Goal: Task Accomplishment & Management: Use online tool/utility

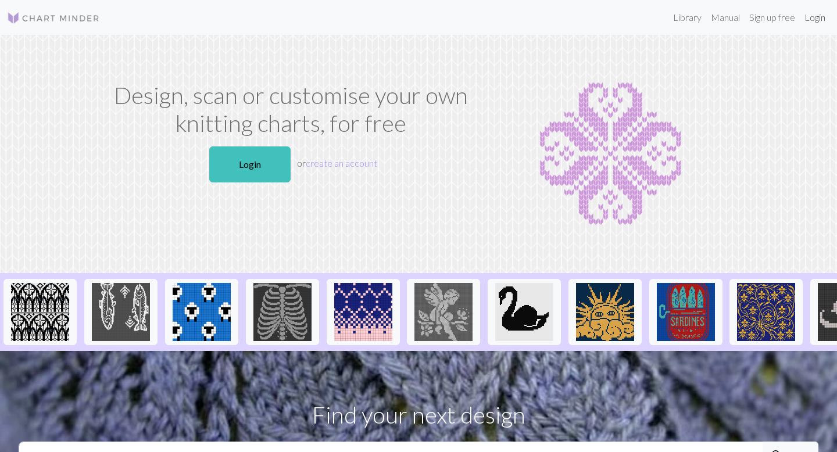
click at [814, 23] on link "Login" at bounding box center [815, 17] width 30 height 23
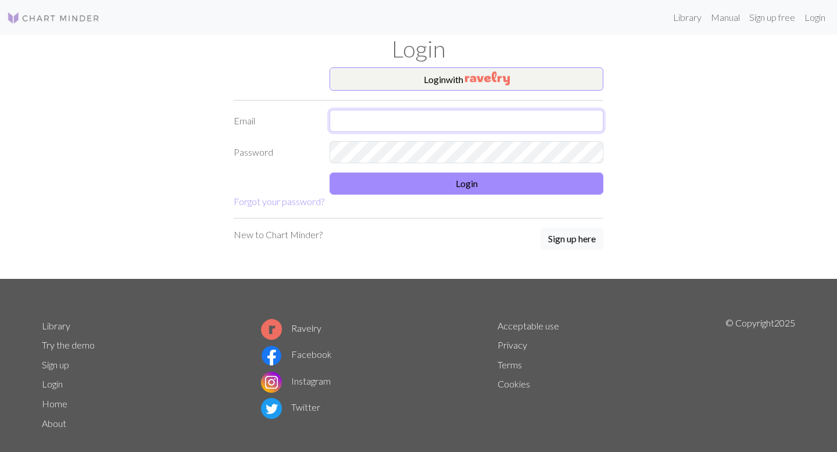
click at [420, 117] on input "text" at bounding box center [467, 121] width 274 height 22
type input "kfedorow.fedorki@gmail.com"
click at [424, 169] on form "Login with Email kfedorow.fedorki@gmail.com Password Login Forgot your password?" at bounding box center [419, 137] width 370 height 141
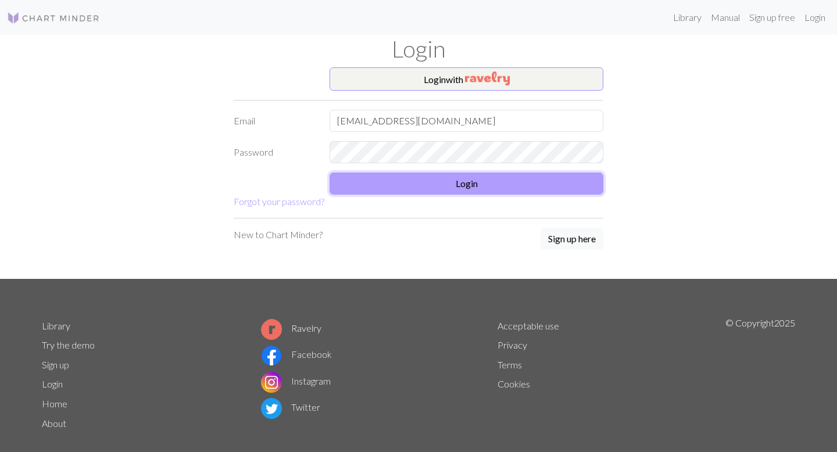
click at [424, 175] on button "Login" at bounding box center [467, 184] width 274 height 22
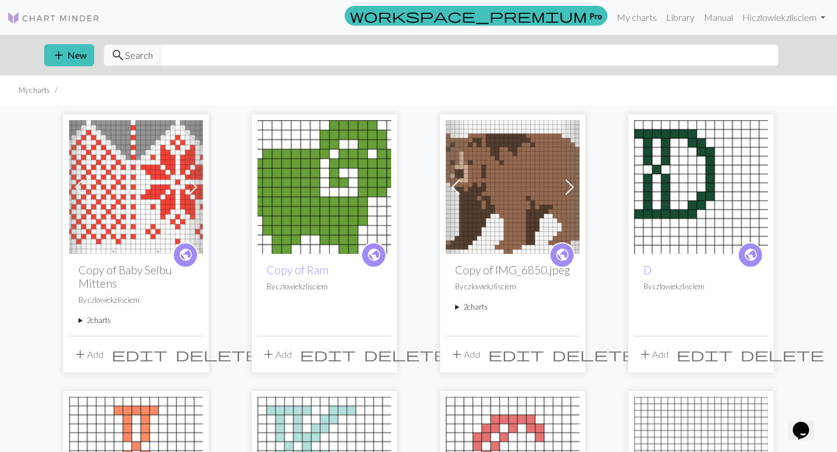
click at [263, 353] on span "add" at bounding box center [269, 355] width 14 height 16
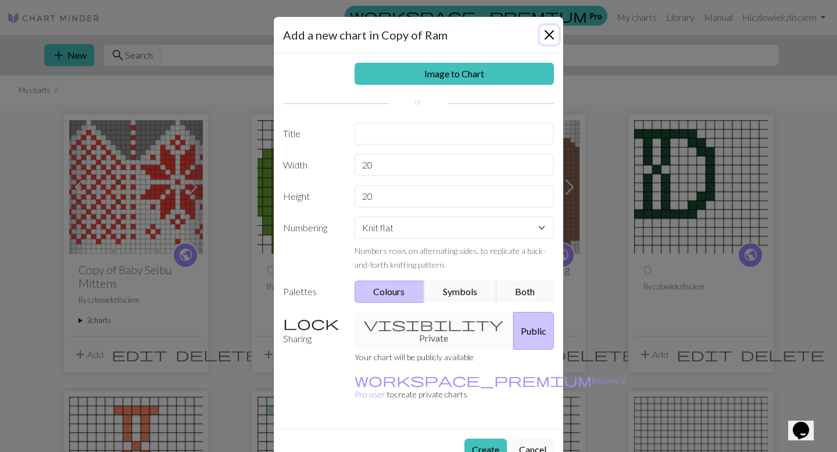
click at [543, 28] on button "Close" at bounding box center [549, 35] width 19 height 19
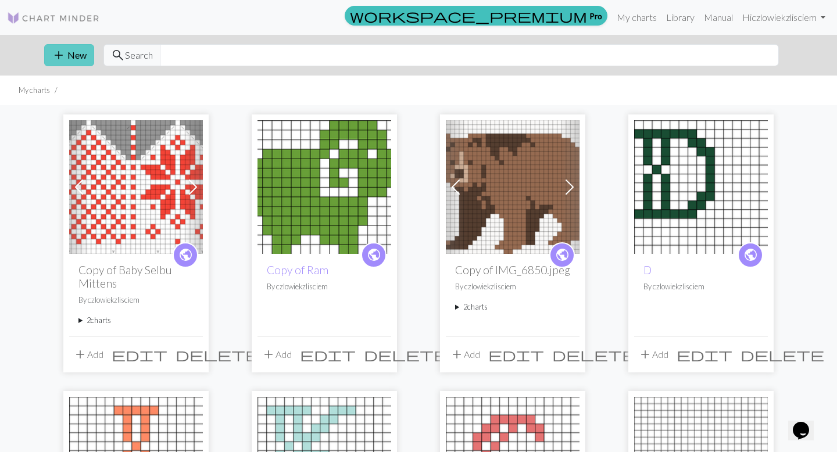
click at [58, 49] on span "add" at bounding box center [59, 55] width 14 height 16
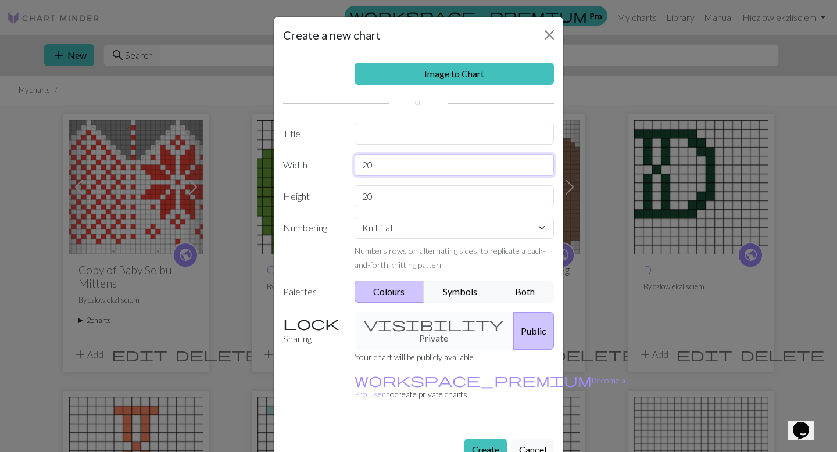
click at [398, 164] on input "20" at bounding box center [455, 165] width 200 height 22
type input "80"
click at [404, 202] on input "20" at bounding box center [455, 197] width 200 height 22
click at [402, 202] on input "20" at bounding box center [455, 197] width 200 height 22
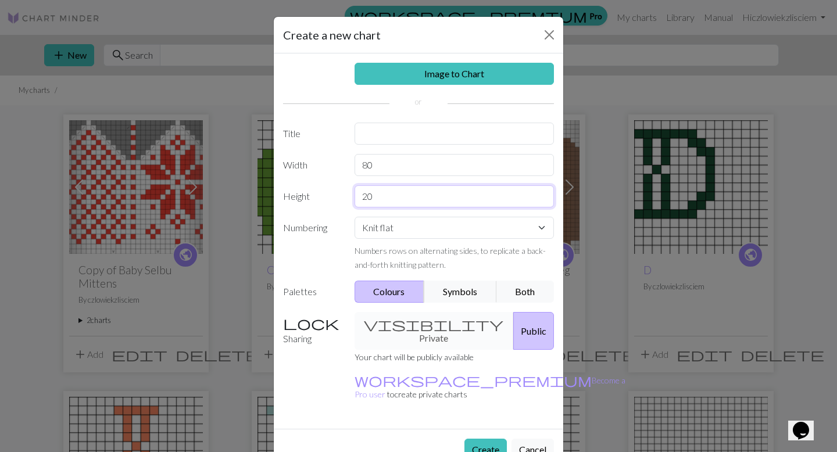
click at [402, 202] on input "20" at bounding box center [455, 197] width 200 height 22
type input "30"
click at [490, 439] on button "Create" at bounding box center [486, 450] width 42 height 22
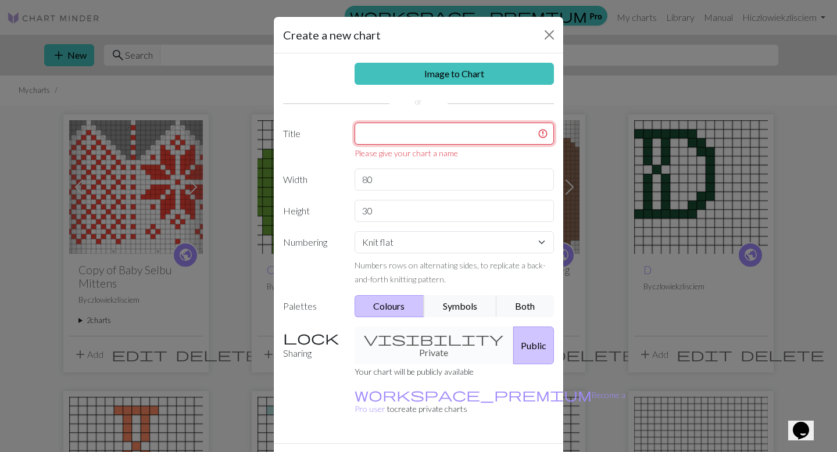
click at [386, 137] on input "text" at bounding box center [455, 134] width 200 height 22
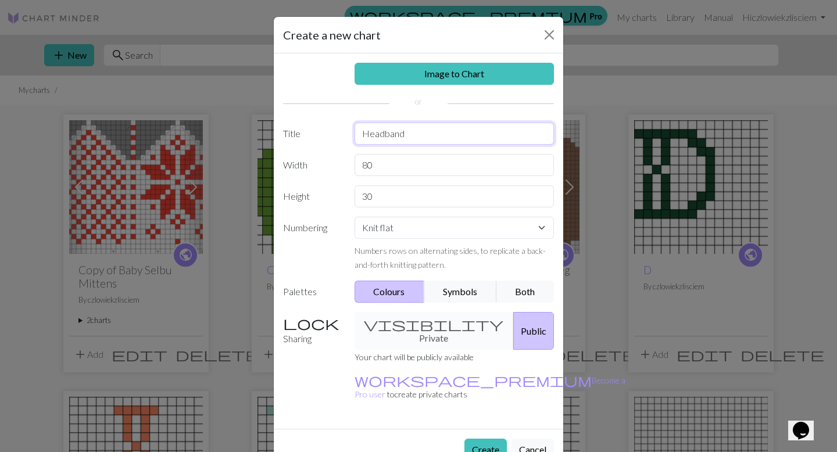
type input "Headband"
click at [489, 439] on button "Create" at bounding box center [486, 450] width 42 height 22
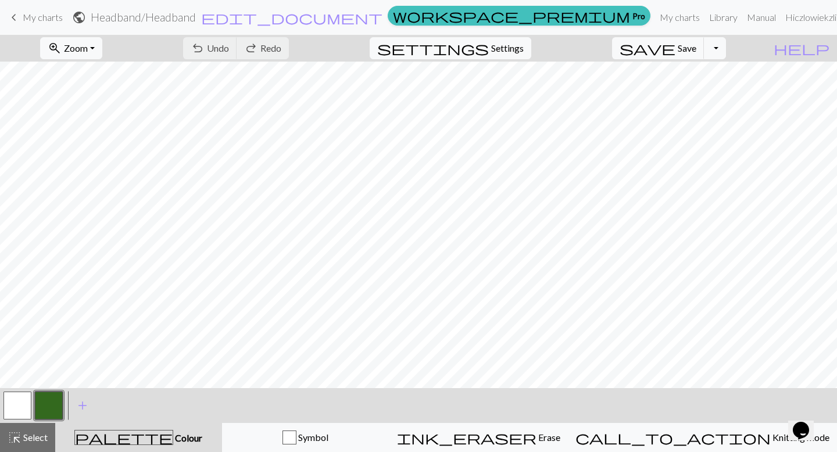
click at [48, 23] on link "keyboard_arrow_left My charts" at bounding box center [35, 18] width 56 height 20
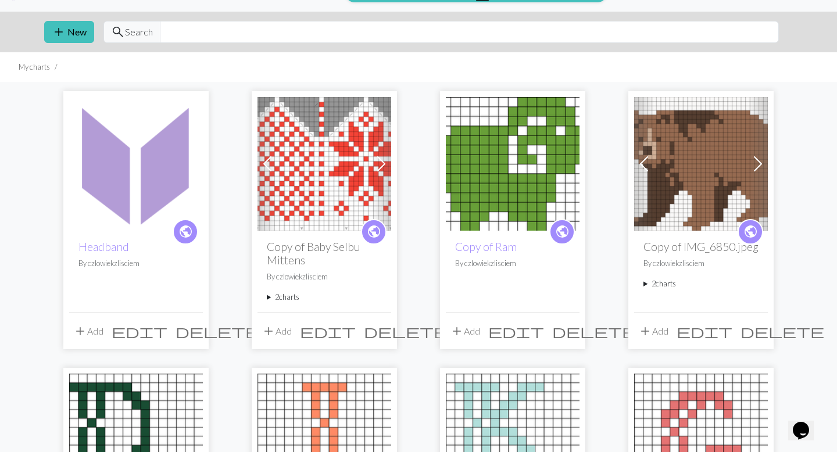
scroll to position [24, 0]
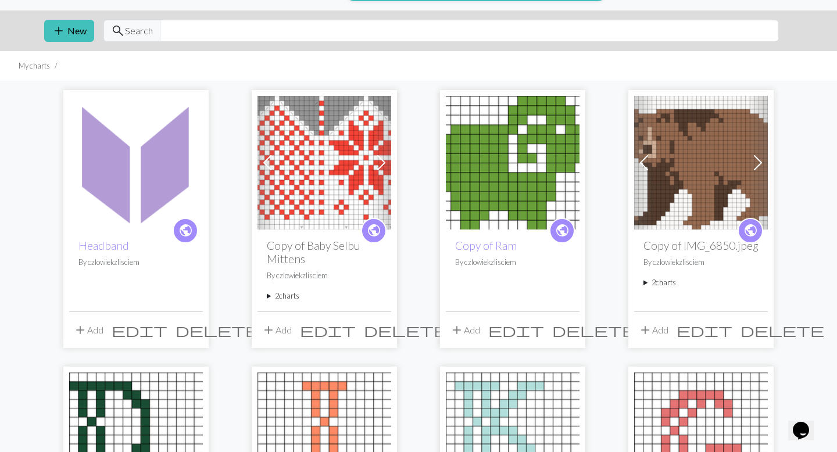
click at [302, 194] on img at bounding box center [325, 163] width 134 height 134
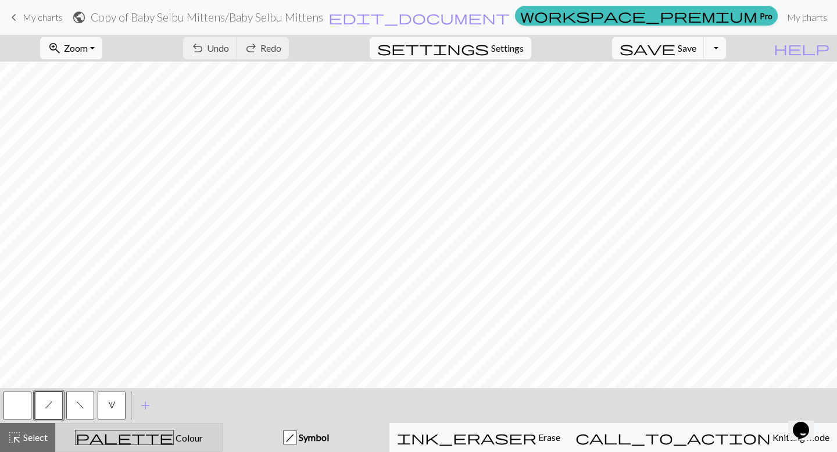
click at [112, 443] on div "palette Colour Colour" at bounding box center [139, 437] width 152 height 15
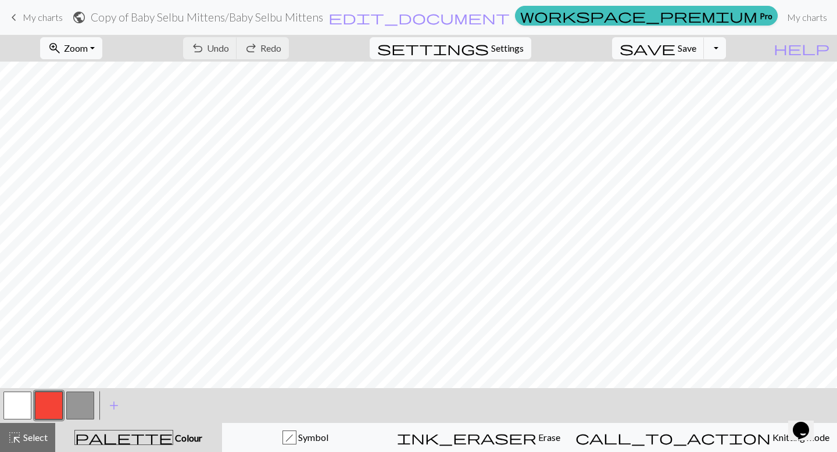
click at [15, 413] on button "button" at bounding box center [17, 406] width 28 height 28
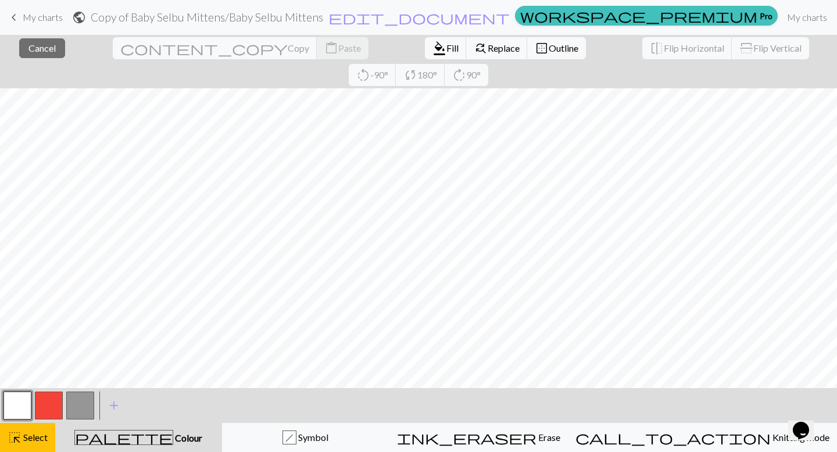
click at [21, 402] on button "button" at bounding box center [17, 406] width 28 height 28
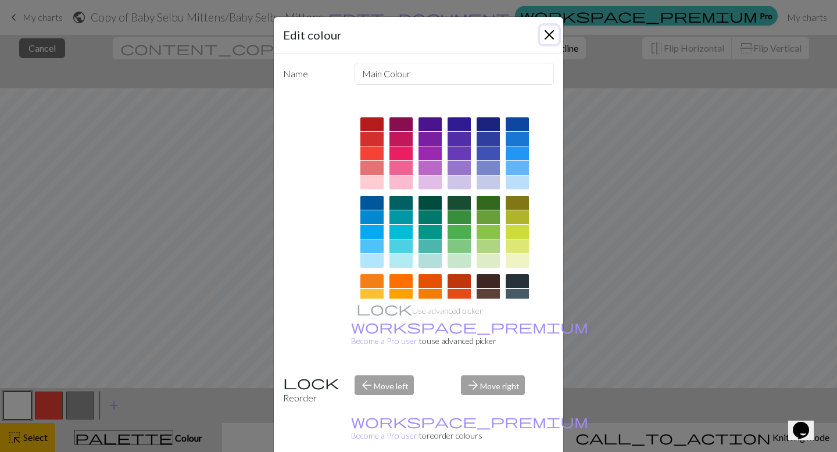
click at [544, 37] on button "Close" at bounding box center [549, 35] width 19 height 19
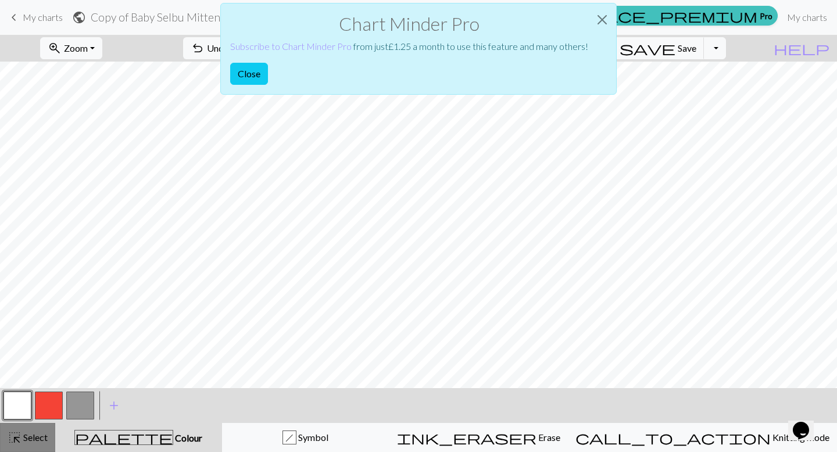
click at [29, 452] on button "highlight_alt Select Select" at bounding box center [27, 437] width 55 height 29
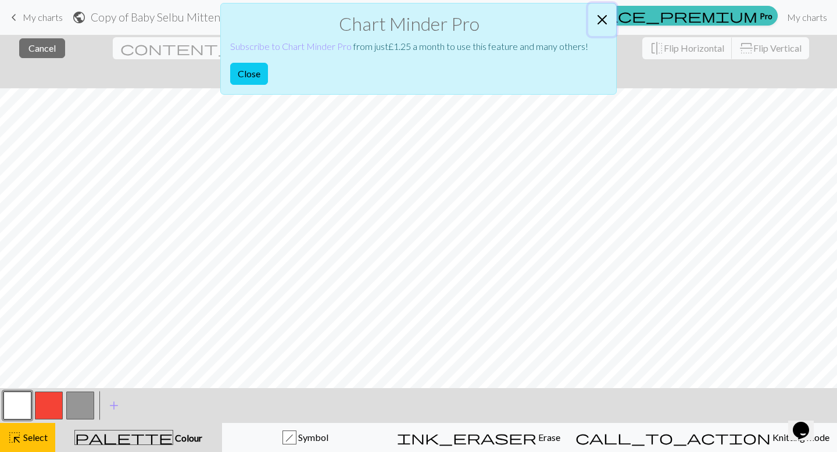
click at [605, 22] on button "Close" at bounding box center [603, 19] width 28 height 33
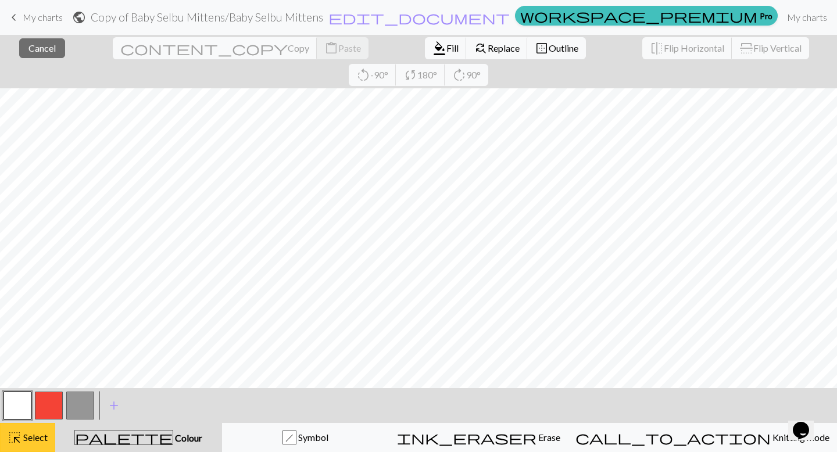
click at [5, 452] on button "highlight_alt Select Select" at bounding box center [27, 437] width 55 height 29
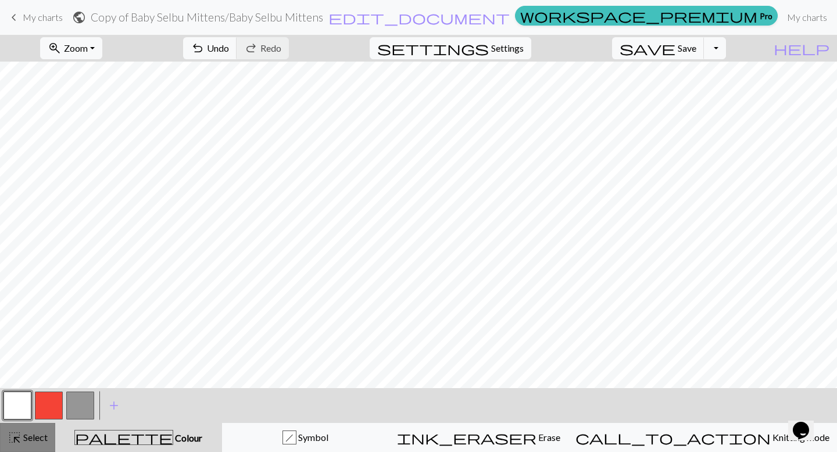
click at [20, 440] on span "highlight_alt" at bounding box center [15, 438] width 14 height 16
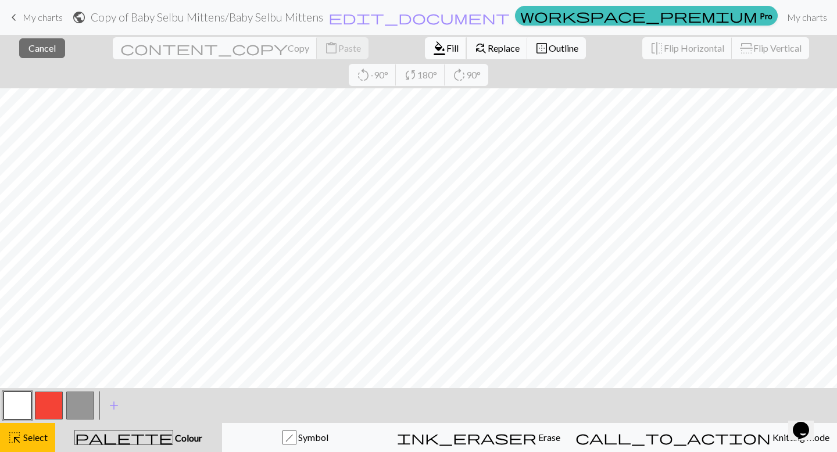
click at [447, 49] on span "Fill" at bounding box center [453, 47] width 12 height 11
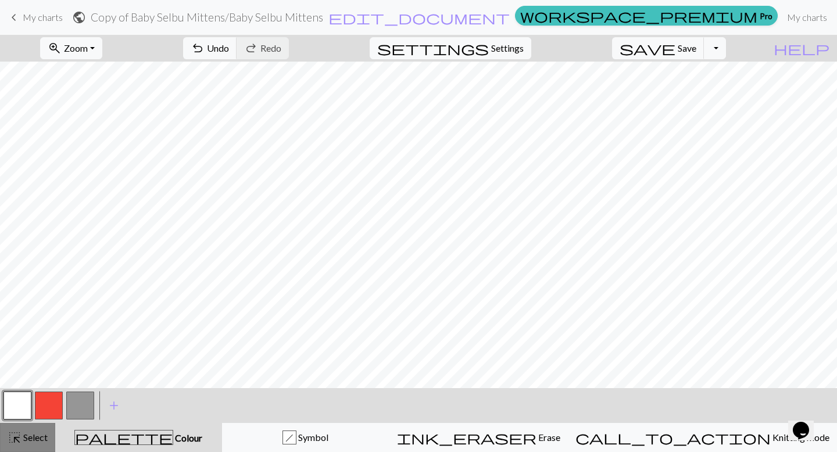
click at [24, 451] on button "highlight_alt Select Select" at bounding box center [27, 437] width 55 height 29
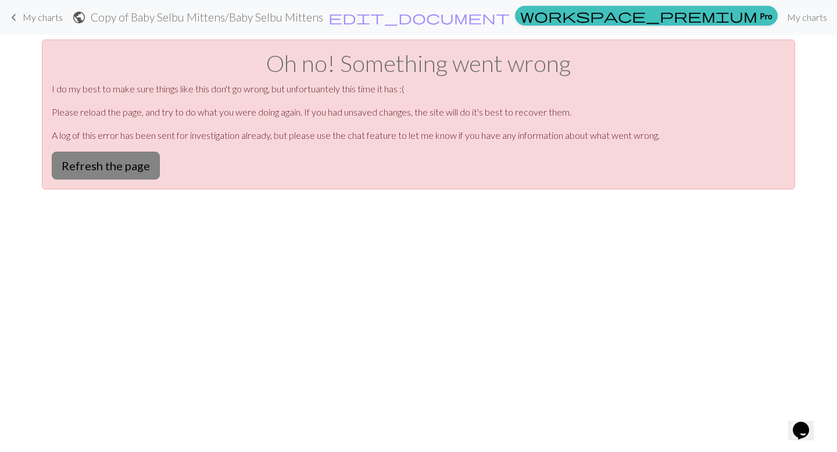
click at [83, 163] on button "Refresh the page" at bounding box center [106, 166] width 108 height 28
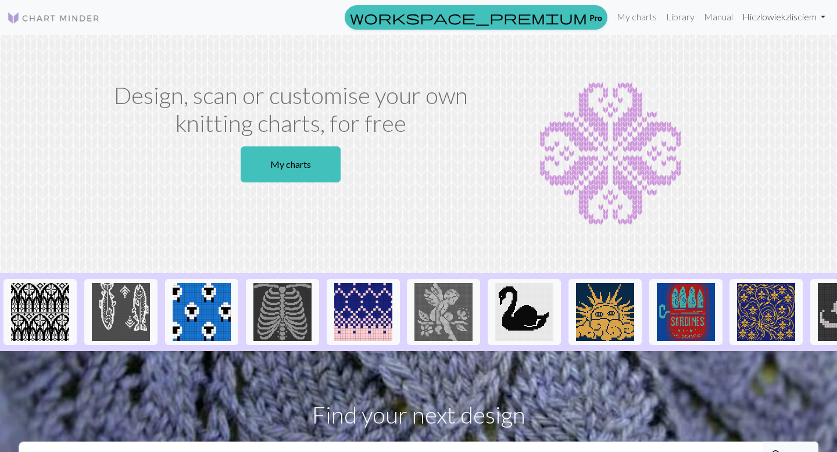
click at [800, 20] on link "Hi czlowiekzlisciem" at bounding box center [784, 16] width 92 height 23
click at [636, 17] on link "My charts" at bounding box center [636, 16] width 49 height 23
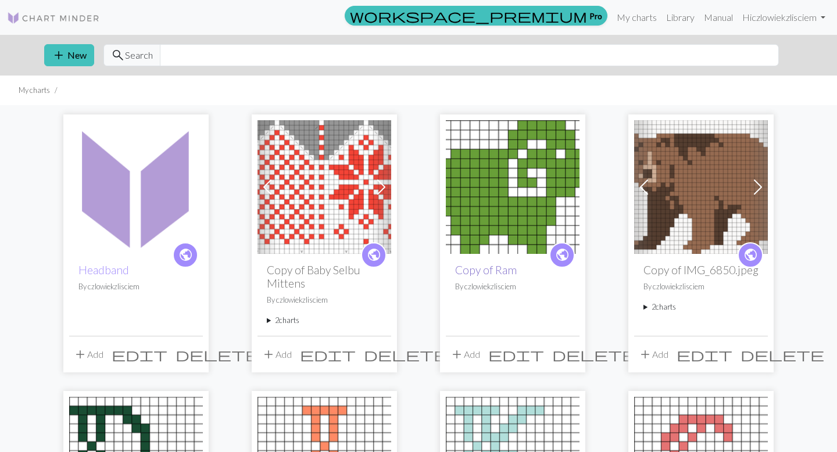
click at [496, 263] on link "Copy of Ram" at bounding box center [486, 269] width 62 height 13
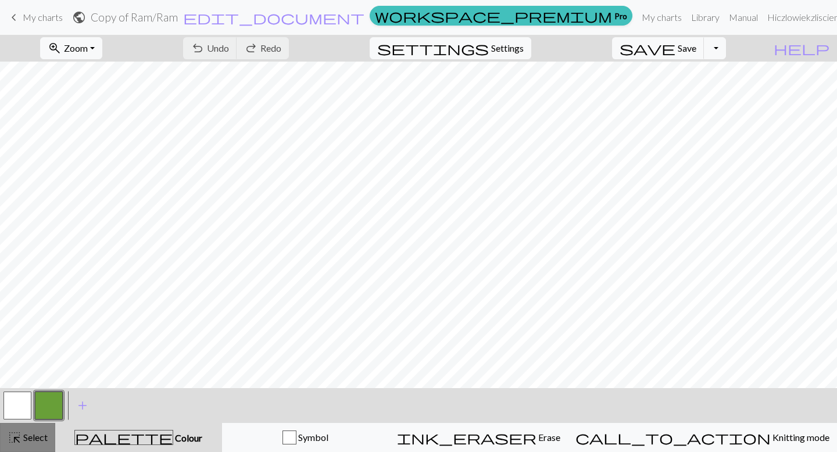
click at [17, 433] on span "highlight_alt" at bounding box center [15, 438] width 14 height 16
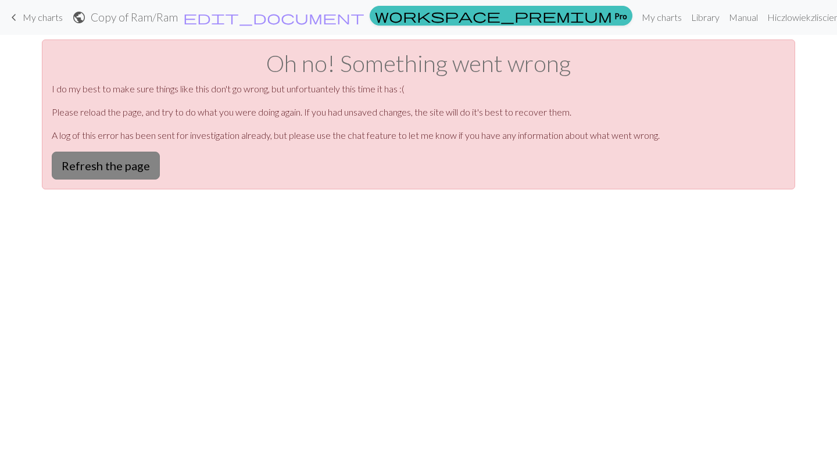
click at [106, 166] on button "Refresh the page" at bounding box center [106, 166] width 108 height 28
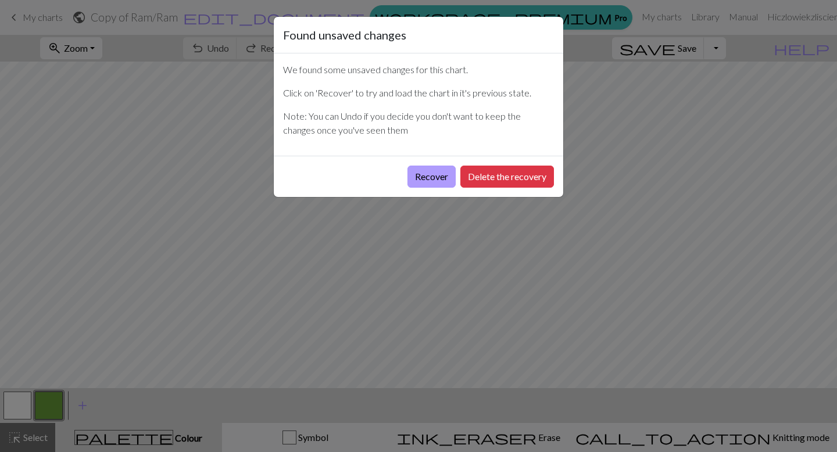
click at [440, 184] on button "Recover" at bounding box center [432, 177] width 48 height 22
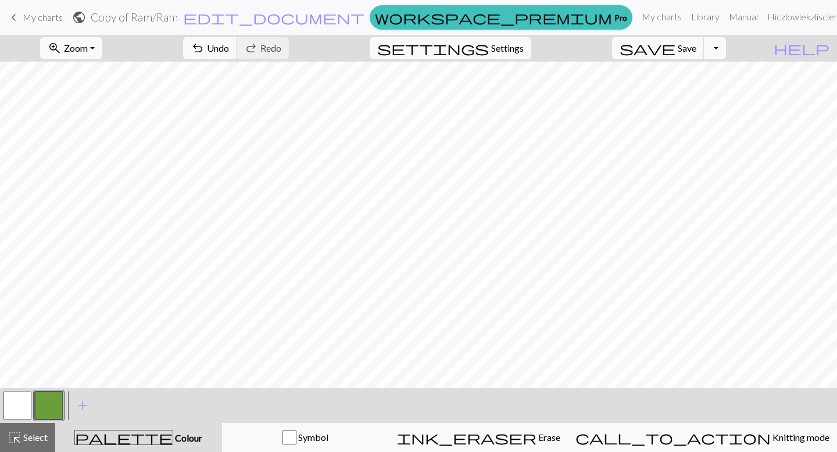
click at [29, 422] on div "< >" at bounding box center [33, 405] width 63 height 35
click at [29, 447] on button "highlight_alt Select Select" at bounding box center [27, 437] width 55 height 29
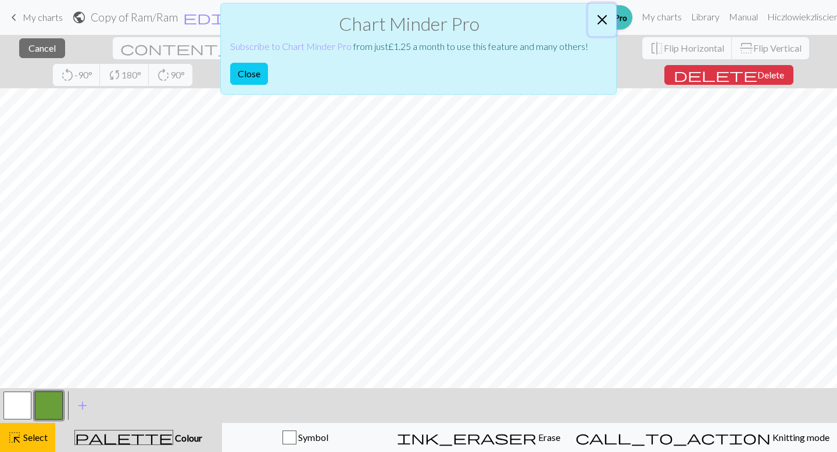
click at [602, 22] on button "Close" at bounding box center [603, 19] width 28 height 33
click at [600, 20] on button "Close" at bounding box center [603, 19] width 28 height 33
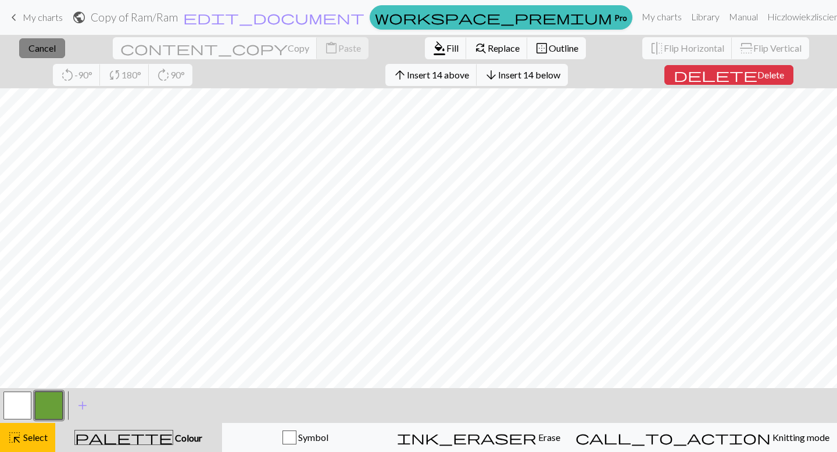
click at [41, 48] on span "Cancel" at bounding box center [41, 47] width 27 height 11
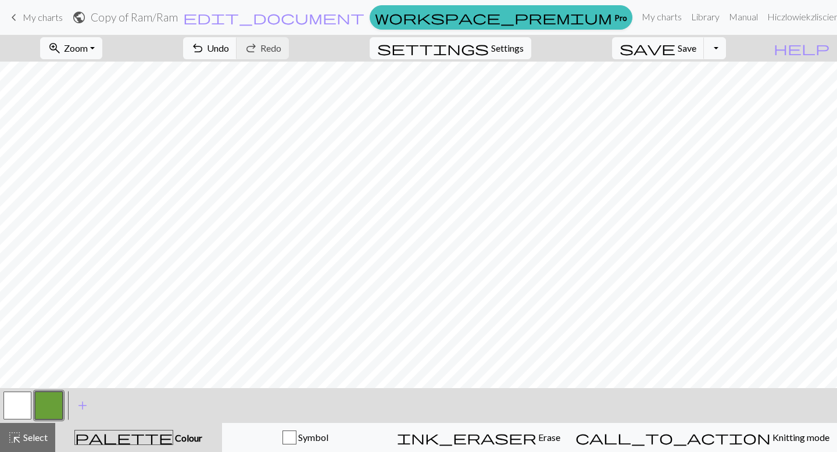
click at [58, 9] on link "keyboard_arrow_left My charts" at bounding box center [35, 18] width 56 height 20
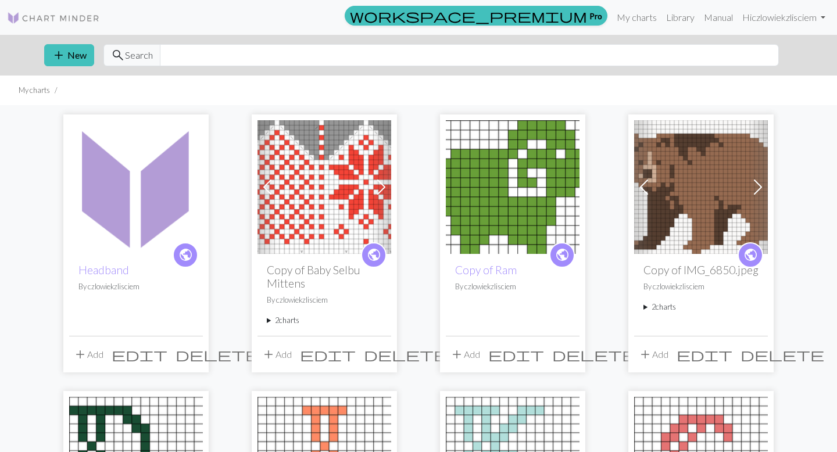
click at [171, 212] on img at bounding box center [136, 187] width 134 height 134
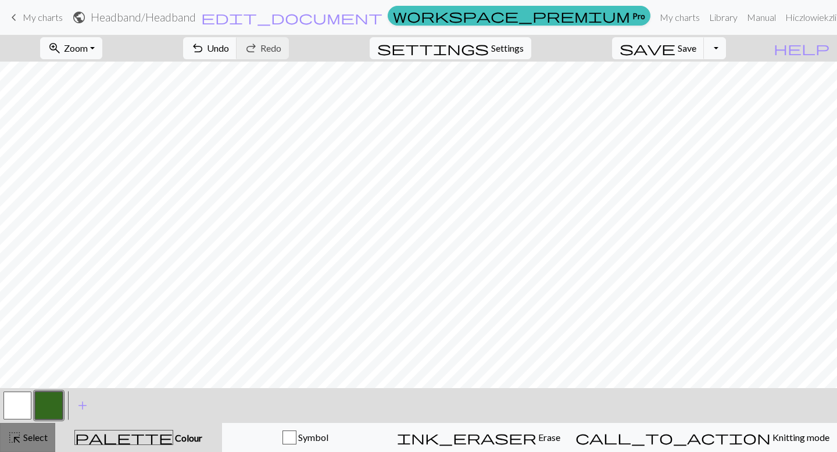
click at [33, 437] on span "Select" at bounding box center [35, 437] width 26 height 11
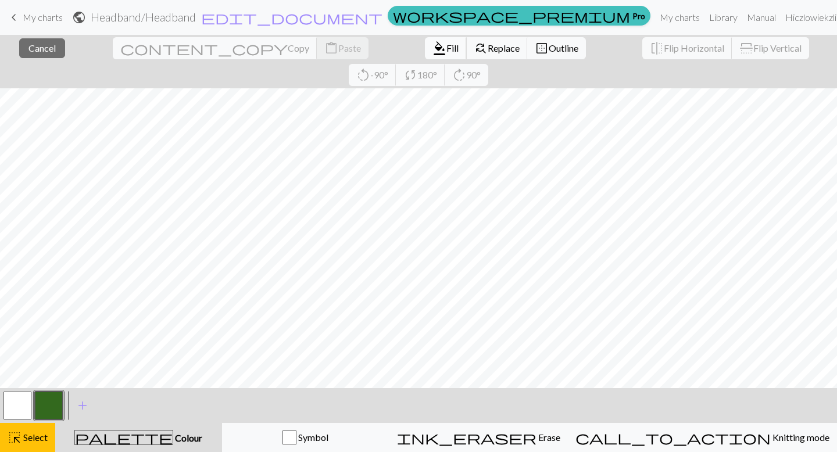
click at [447, 53] on span "Fill" at bounding box center [453, 47] width 12 height 11
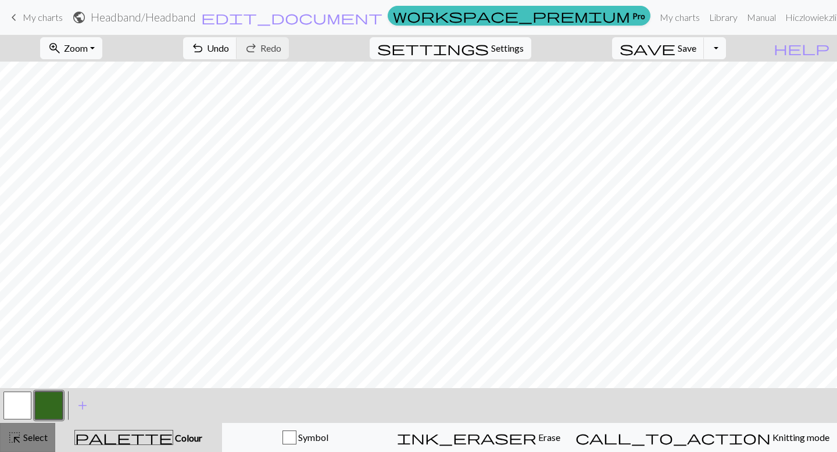
click at [20, 436] on span "highlight_alt" at bounding box center [15, 438] width 14 height 16
click at [27, 433] on span "Select" at bounding box center [35, 437] width 26 height 11
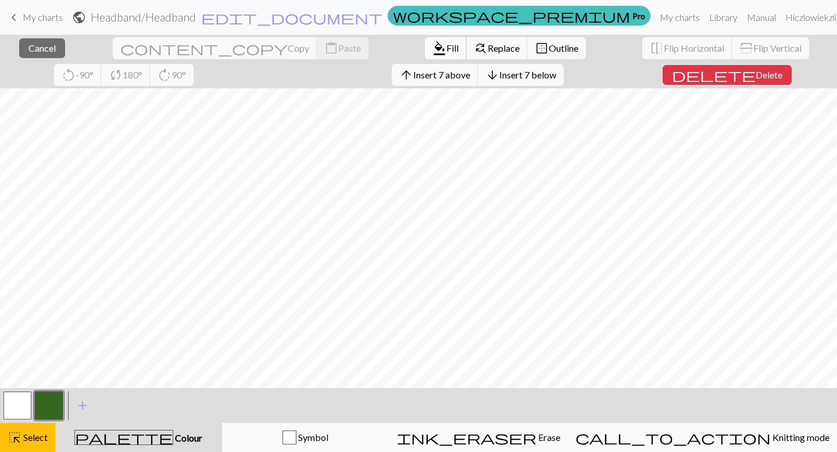
click at [447, 48] on span "Fill" at bounding box center [453, 47] width 12 height 11
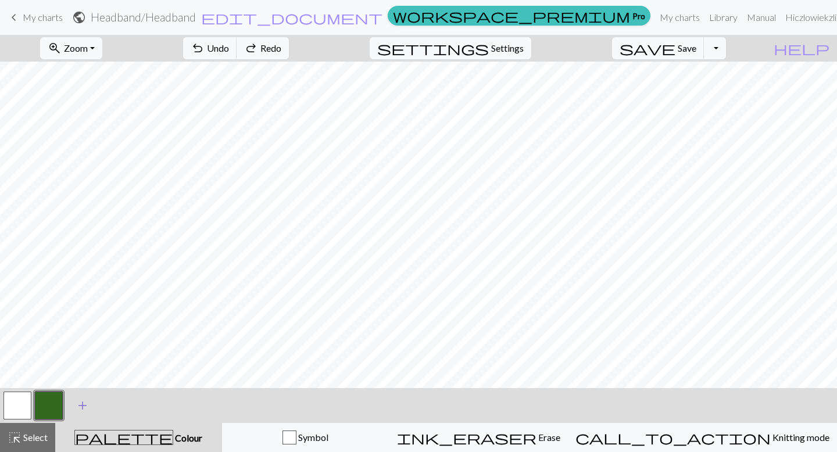
click at [79, 410] on span "add" at bounding box center [83, 406] width 14 height 16
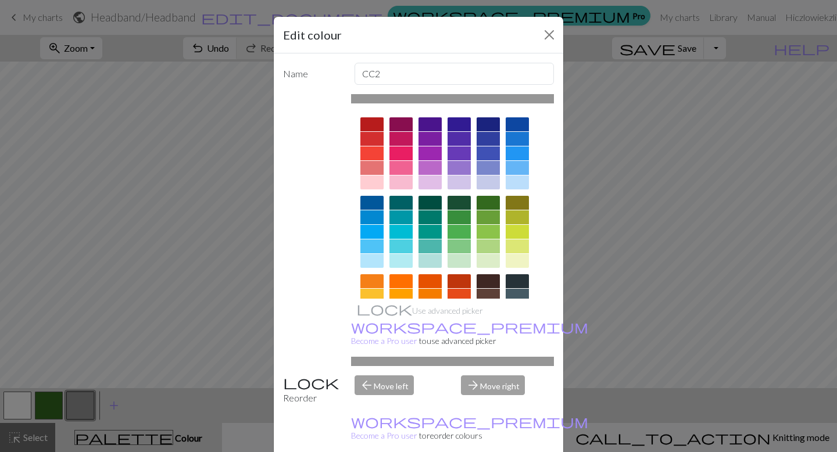
click at [376, 204] on div at bounding box center [372, 203] width 23 height 14
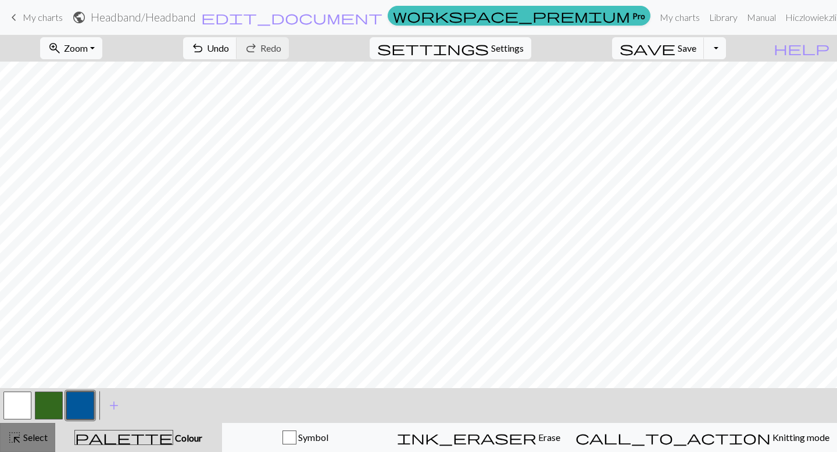
click at [37, 435] on span "Select" at bounding box center [35, 437] width 26 height 11
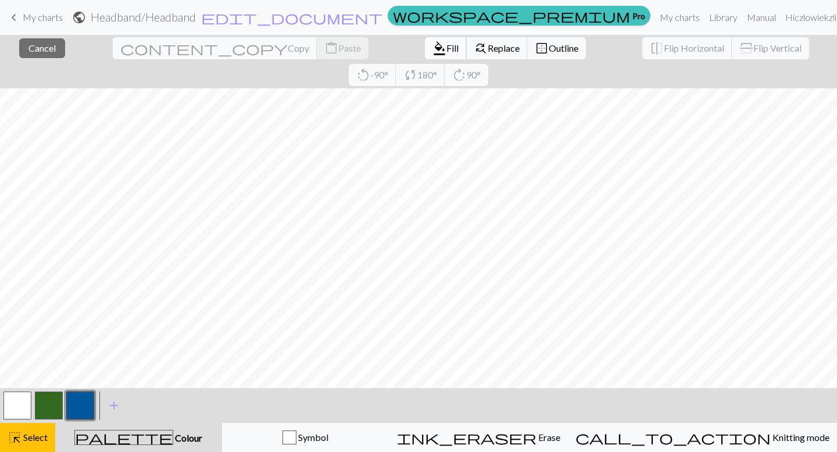
click at [433, 50] on span "format_color_fill" at bounding box center [440, 48] width 14 height 16
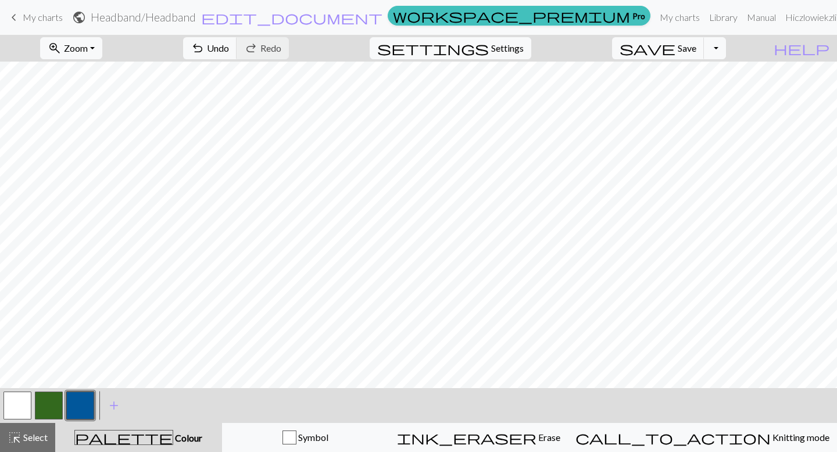
click at [6, 399] on button "button" at bounding box center [17, 406] width 28 height 28
click at [28, 440] on span "Select" at bounding box center [35, 437] width 26 height 11
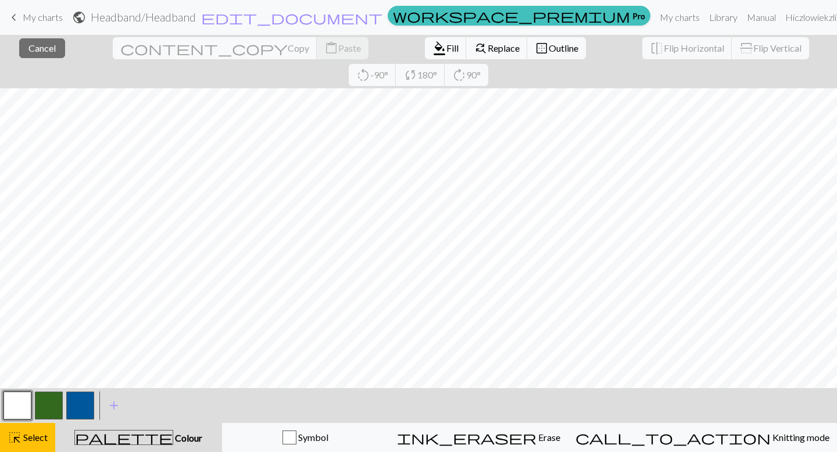
click at [79, 413] on button "button" at bounding box center [80, 406] width 28 height 28
click at [447, 47] on span "Fill" at bounding box center [453, 47] width 12 height 11
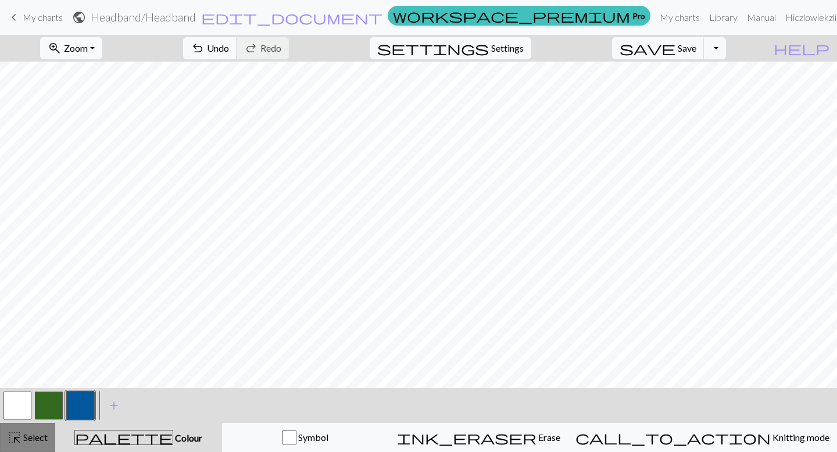
click at [30, 438] on span "Select" at bounding box center [35, 437] width 26 height 11
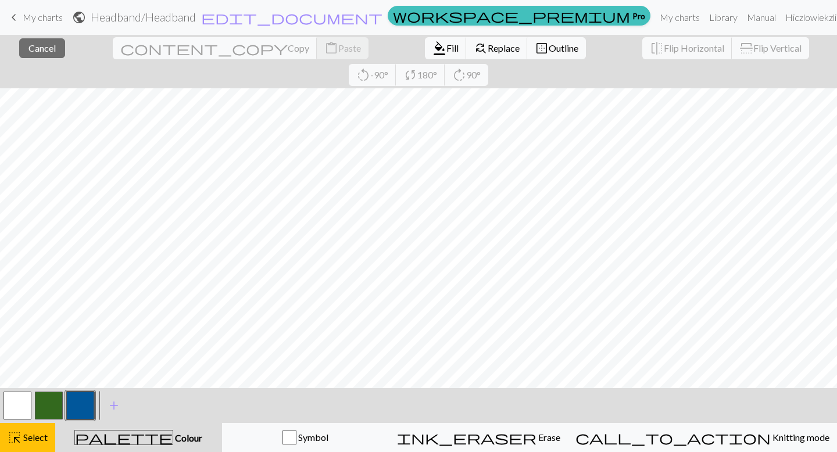
click at [87, 400] on button "button" at bounding box center [80, 406] width 28 height 28
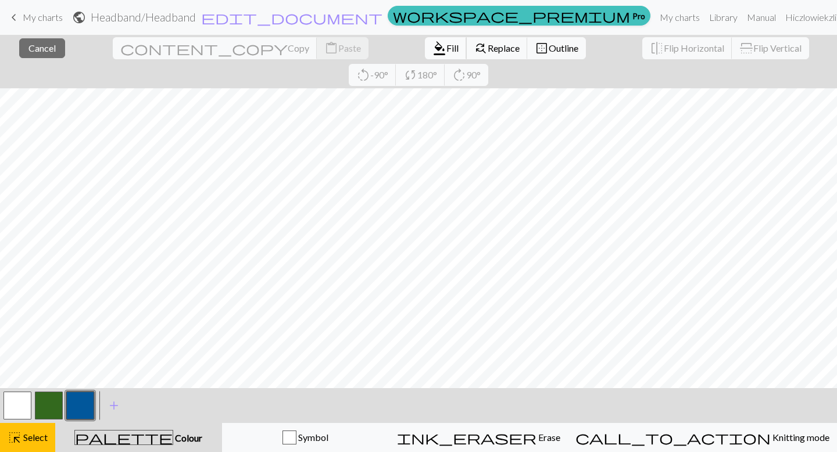
click at [447, 50] on span "Fill" at bounding box center [453, 47] width 12 height 11
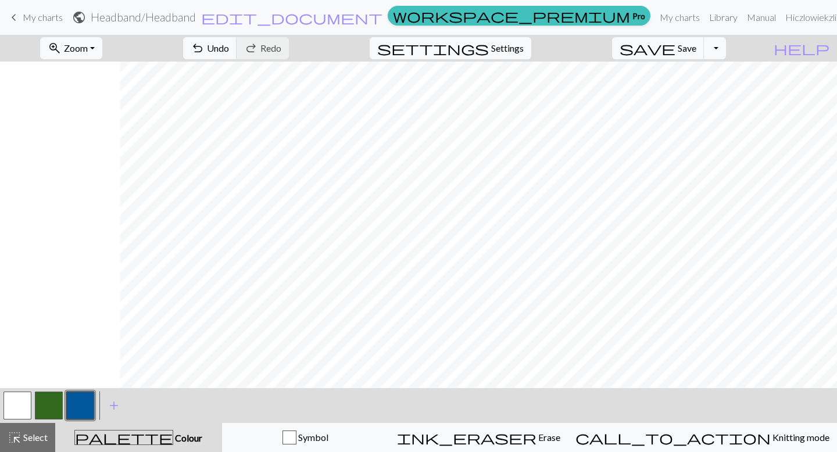
scroll to position [0, 120]
click at [23, 436] on span "Select" at bounding box center [35, 437] width 26 height 11
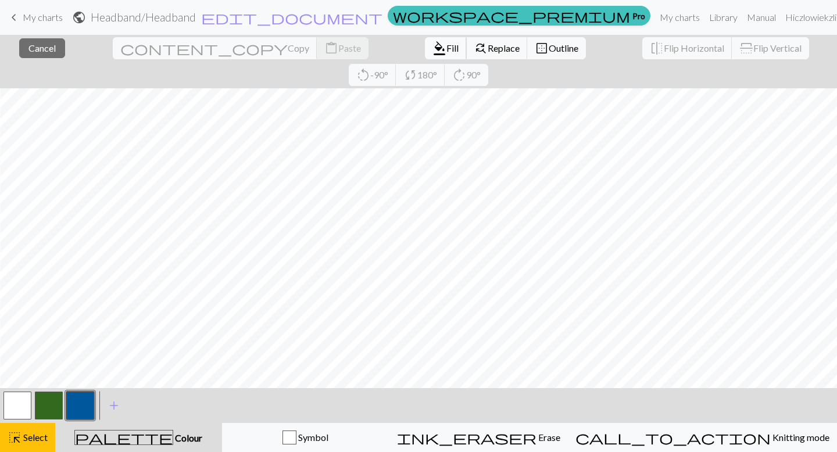
click at [433, 46] on span "format_color_fill" at bounding box center [440, 48] width 14 height 16
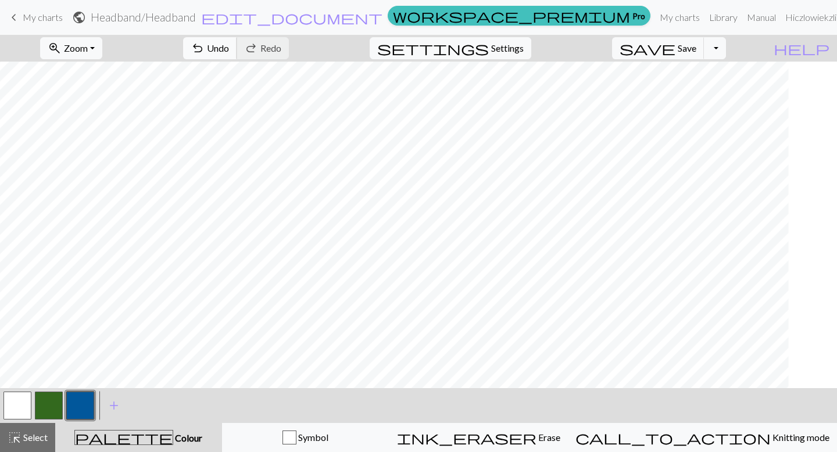
scroll to position [0, 0]
click at [16, 406] on button "button" at bounding box center [17, 406] width 28 height 28
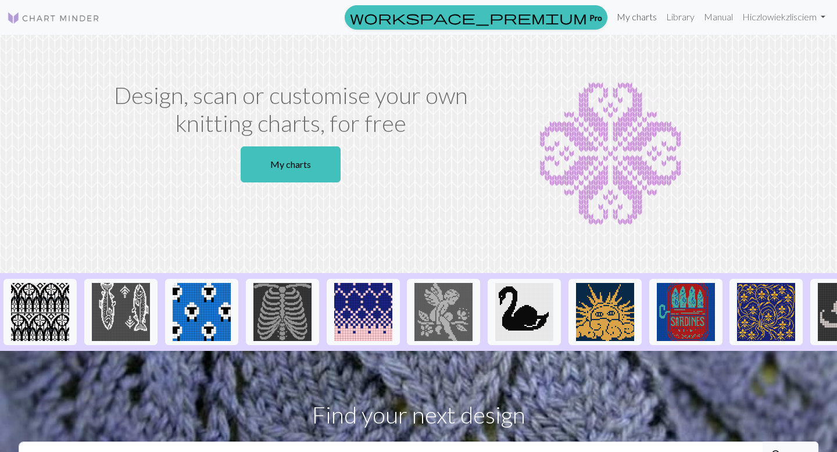
click at [638, 19] on link "My charts" at bounding box center [636, 16] width 49 height 23
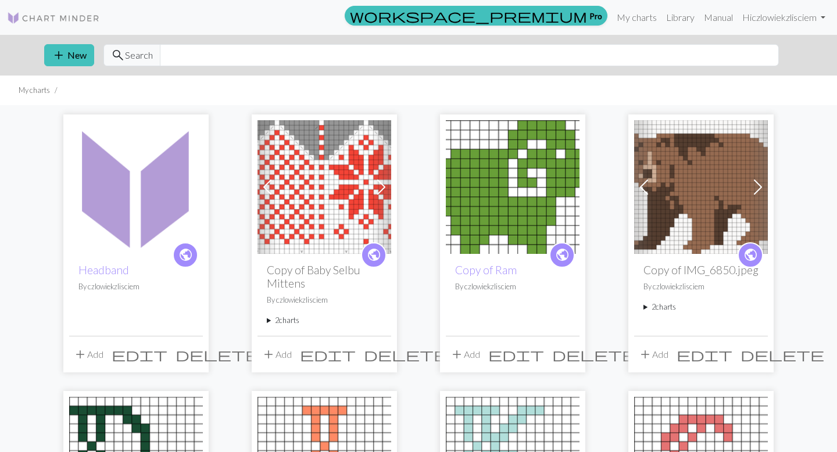
click at [492, 259] on div "public Copy of Ram By czlowiekzlisciem" at bounding box center [513, 294] width 134 height 81
click at [491, 276] on link "Copy of Ram" at bounding box center [486, 269] width 62 height 13
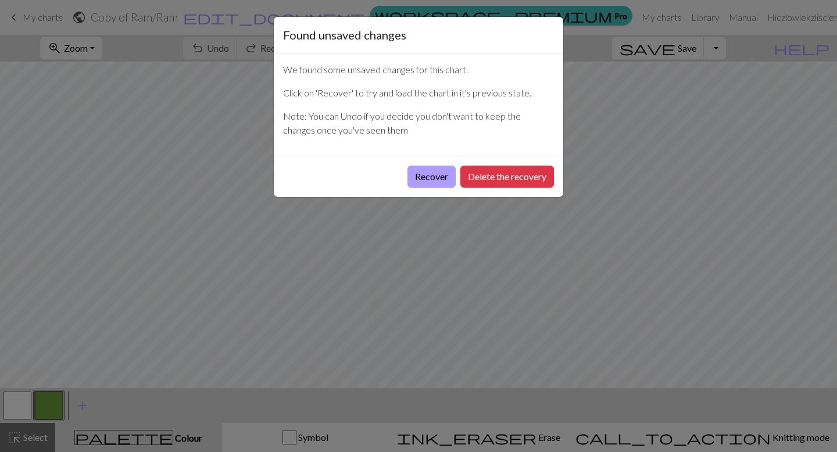
click at [428, 167] on button "Recover" at bounding box center [432, 177] width 48 height 22
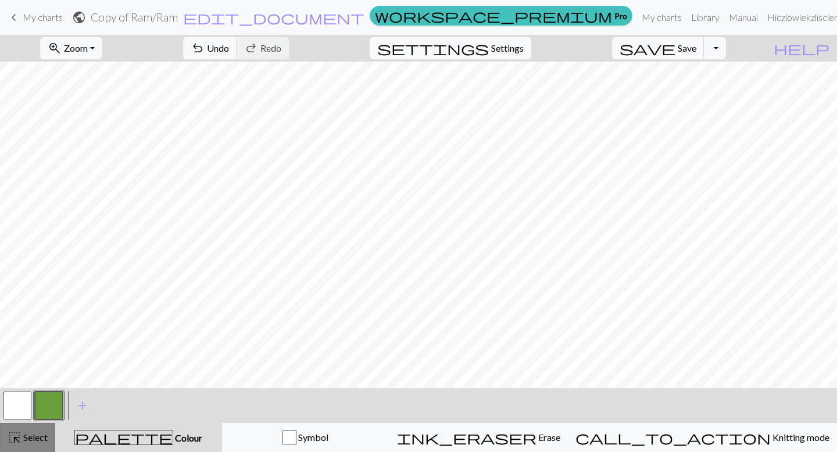
click at [29, 437] on span "Select" at bounding box center [35, 437] width 26 height 11
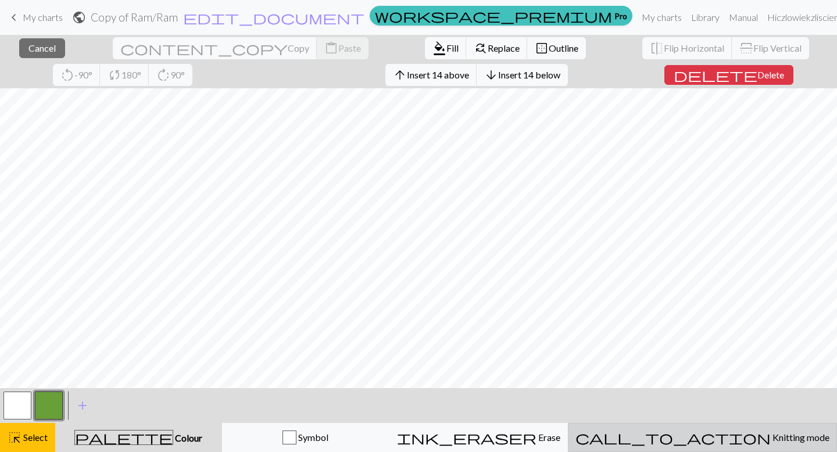
click at [708, 434] on span "call_to_action" at bounding box center [673, 438] width 195 height 16
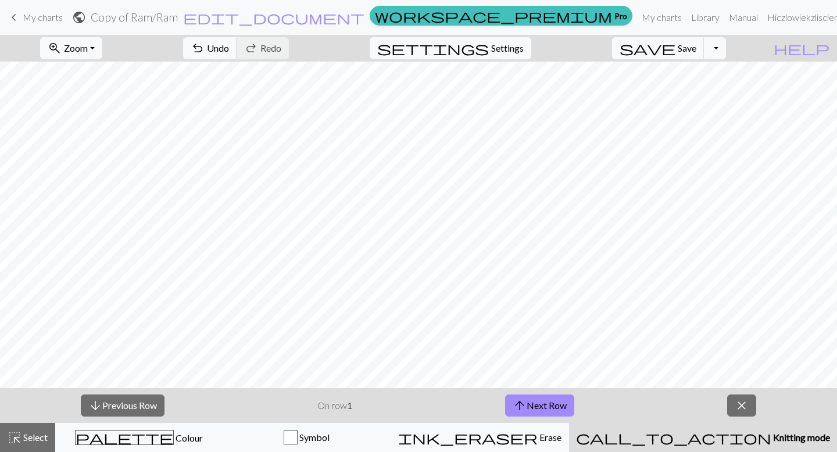
click at [532, 417] on div "arrow_downward Previous Row On row 1 arrow_upward Next Row close" at bounding box center [418, 405] width 837 height 35
click at [530, 412] on button "arrow_upward Next Row" at bounding box center [539, 406] width 69 height 22
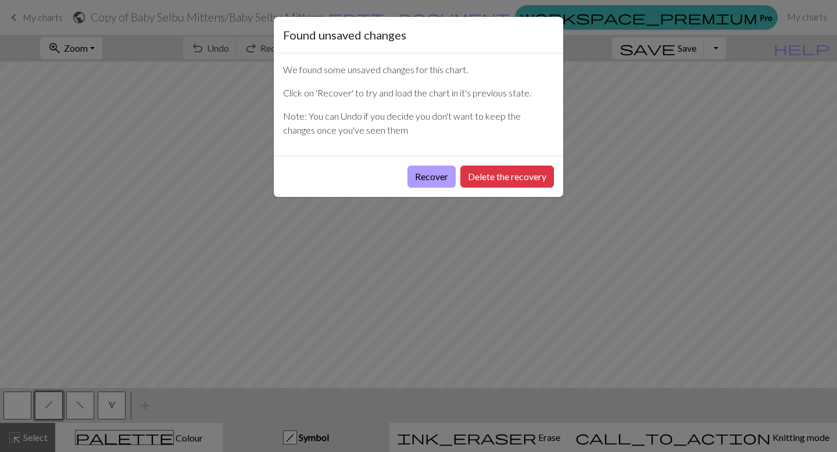
click at [430, 172] on button "Recover" at bounding box center [432, 177] width 48 height 22
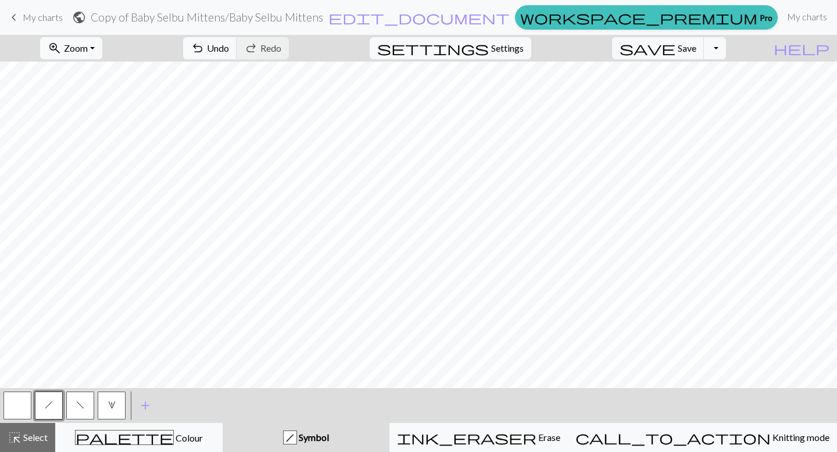
scroll to position [40, 0]
click at [11, 436] on span "highlight_alt" at bounding box center [15, 438] width 14 height 16
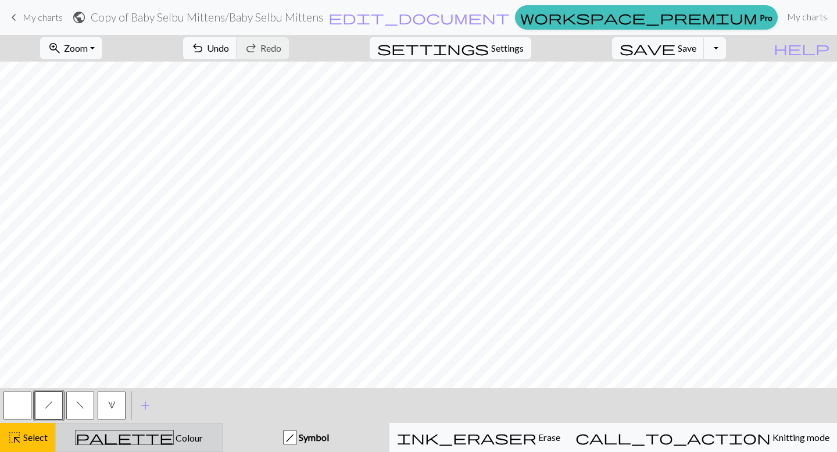
click at [119, 441] on div "palette Colour Colour" at bounding box center [139, 437] width 152 height 15
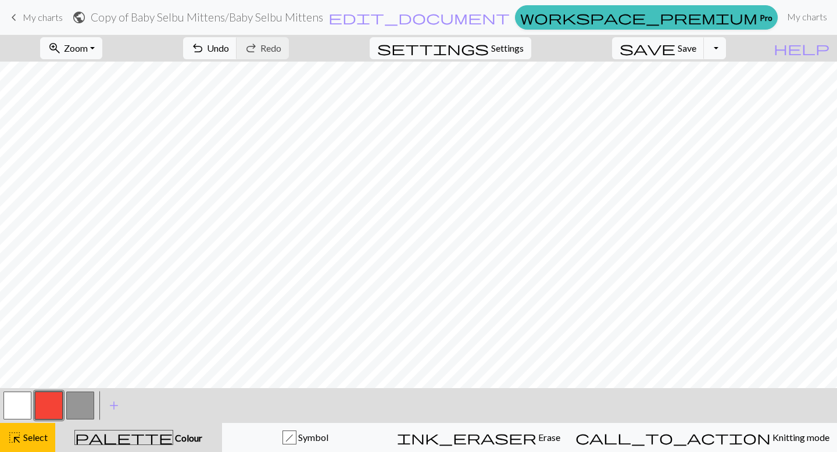
click at [19, 405] on button "button" at bounding box center [17, 406] width 28 height 28
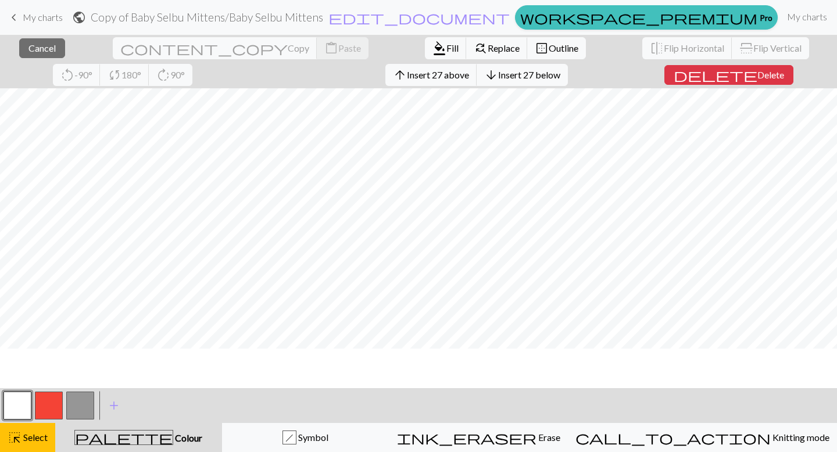
scroll to position [0, 0]
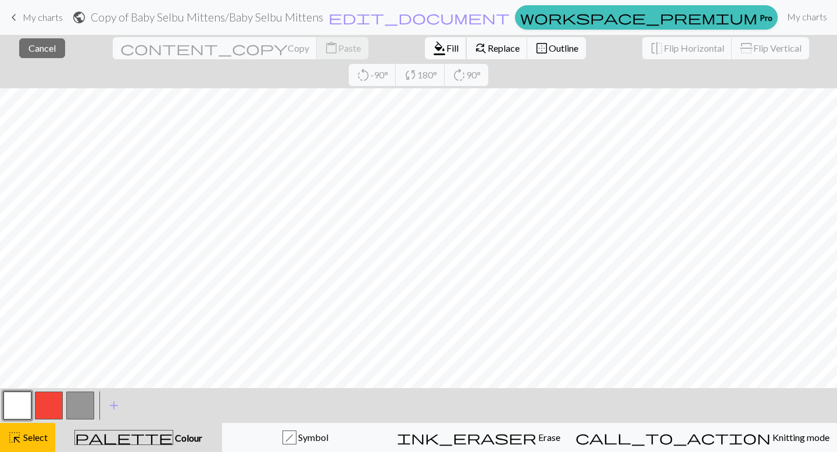
click at [447, 48] on span "Fill" at bounding box center [453, 47] width 12 height 11
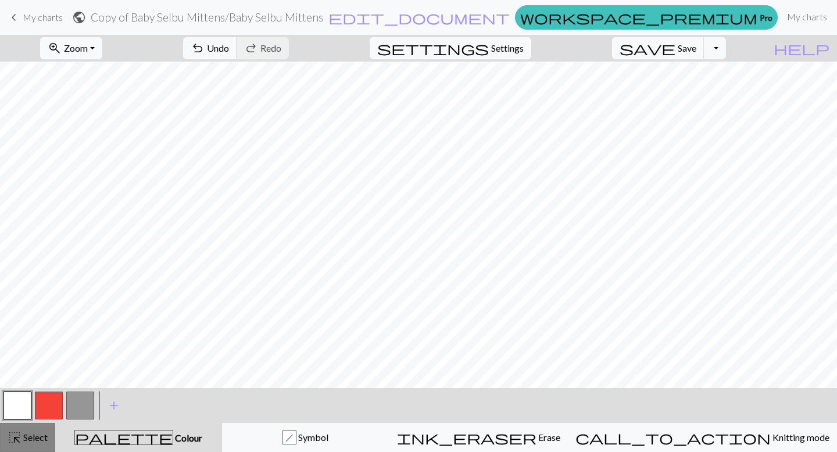
click at [18, 436] on span "highlight_alt" at bounding box center [15, 438] width 14 height 16
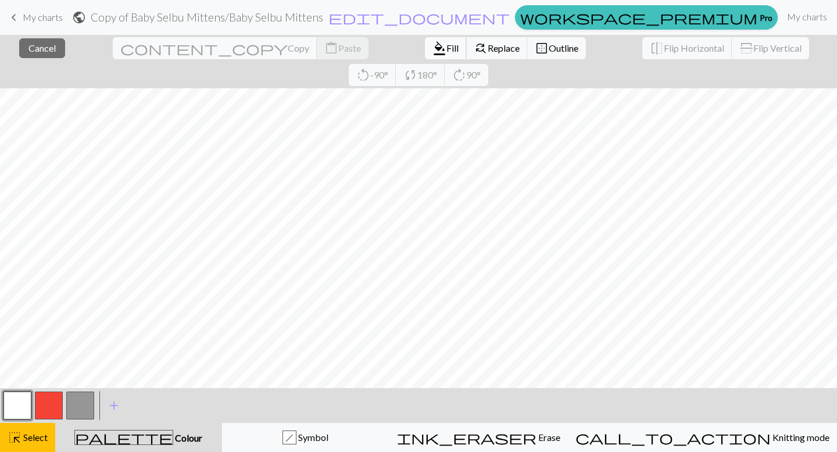
click at [447, 53] on span "Fill" at bounding box center [453, 47] width 12 height 11
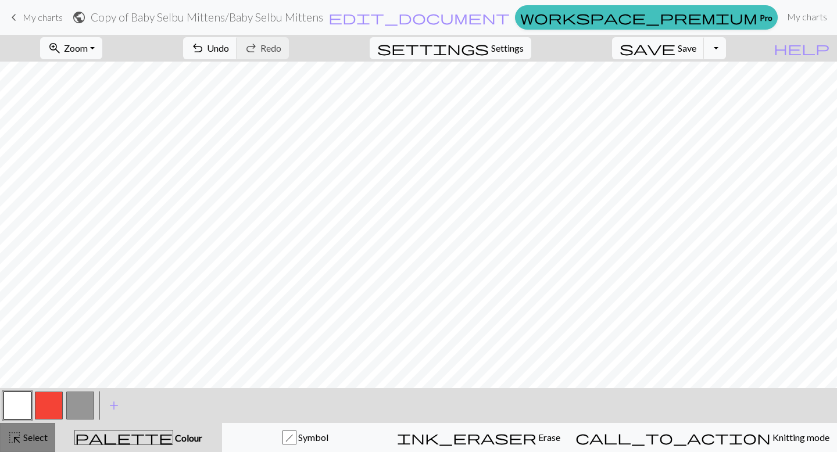
click at [1, 448] on button "highlight_alt Select Select" at bounding box center [27, 437] width 55 height 29
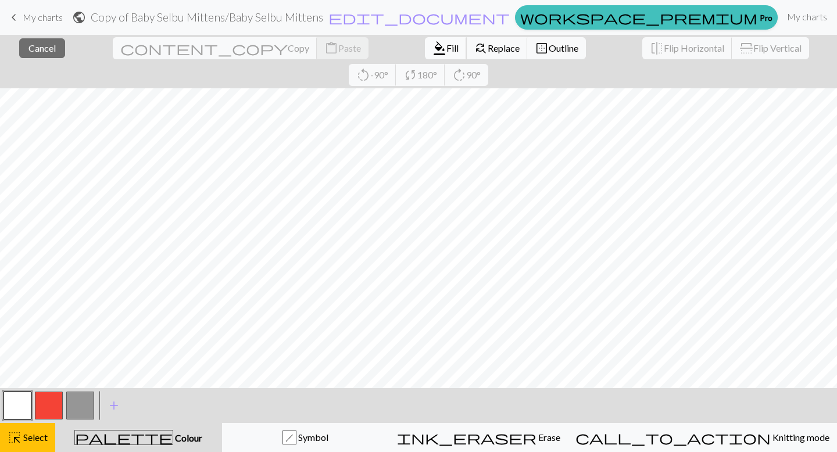
click at [425, 56] on button "format_color_fill Fill" at bounding box center [446, 48] width 42 height 22
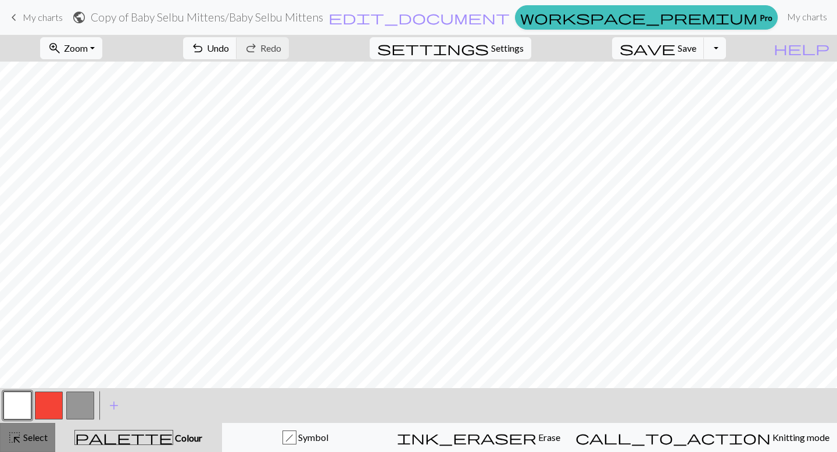
click at [38, 430] on button "highlight_alt Select Select" at bounding box center [27, 437] width 55 height 29
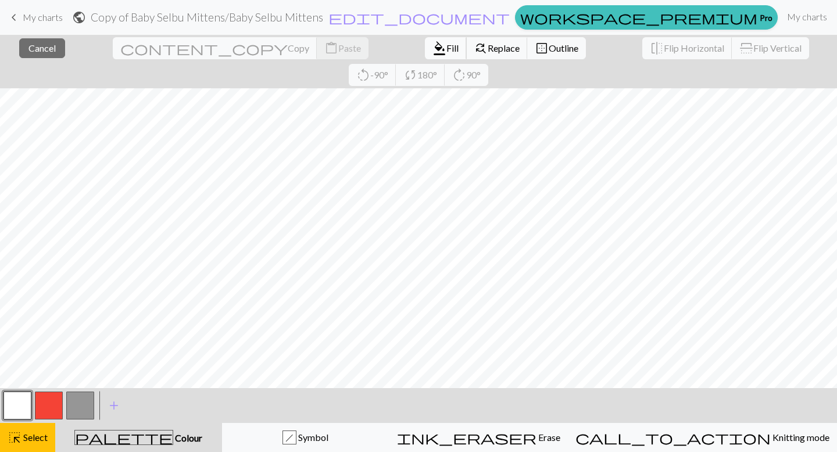
click at [447, 46] on span "Fill" at bounding box center [453, 47] width 12 height 11
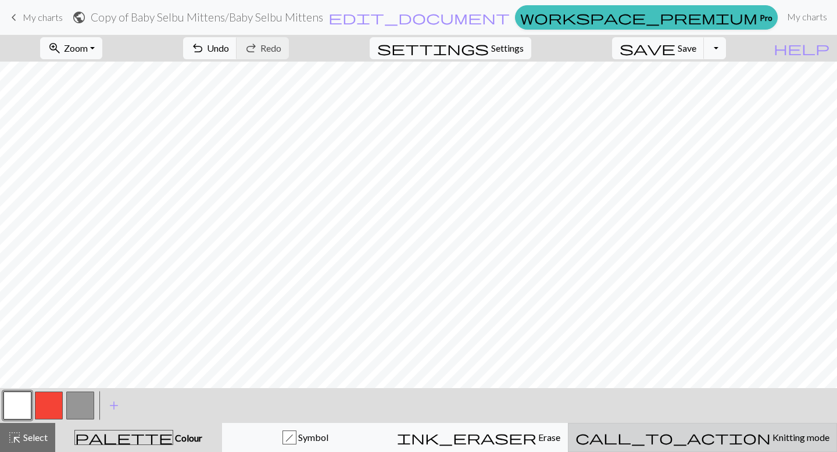
click at [801, 452] on button "call_to_action Knitting mode Knitting mode" at bounding box center [702, 437] width 269 height 29
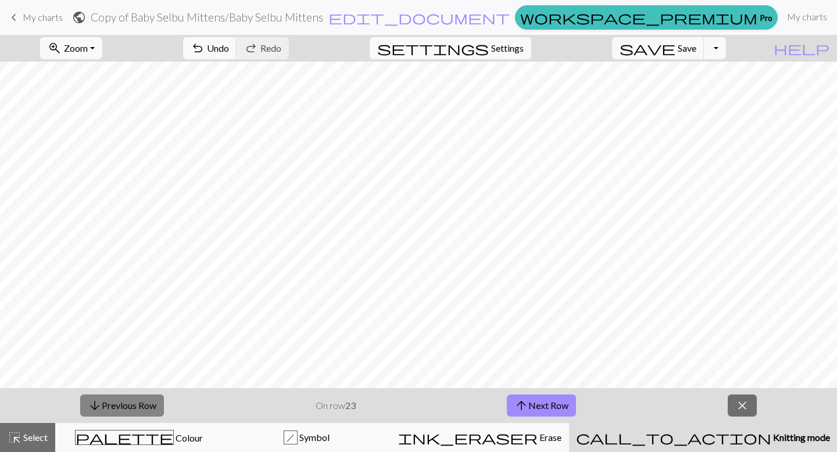
click at [138, 411] on button "arrow_downward Previous Row" at bounding box center [122, 406] width 84 height 22
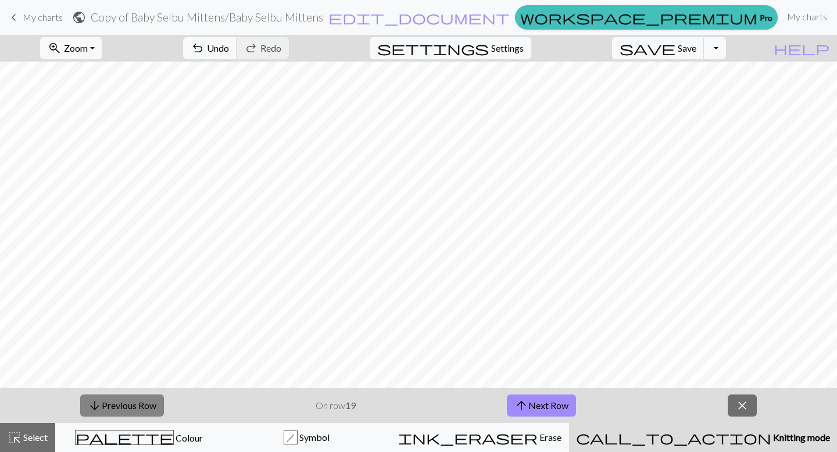
click at [138, 411] on button "arrow_downward Previous Row" at bounding box center [122, 406] width 84 height 22
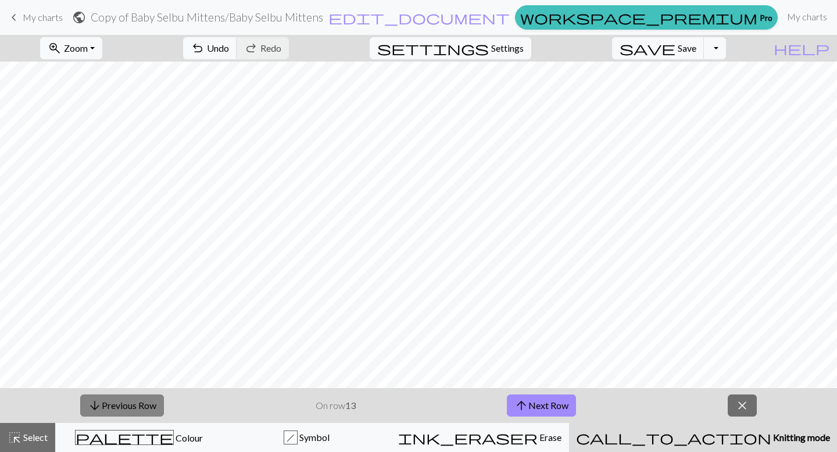
click at [138, 411] on button "arrow_downward Previous Row" at bounding box center [122, 406] width 84 height 22
click at [138, 411] on button "arrow_downward Previous Row" at bounding box center [123, 406] width 84 height 22
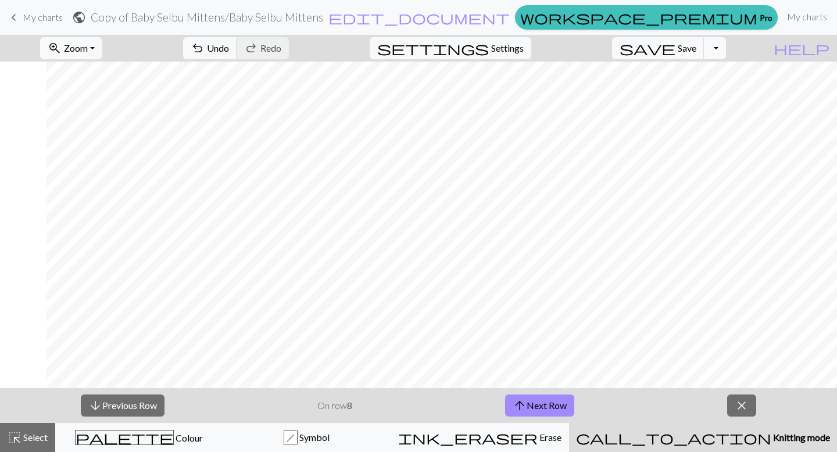
scroll to position [85, 46]
click at [531, 408] on button "arrow_upward Next Row" at bounding box center [539, 406] width 69 height 22
